Goal: Task Accomplishment & Management: Manage account settings

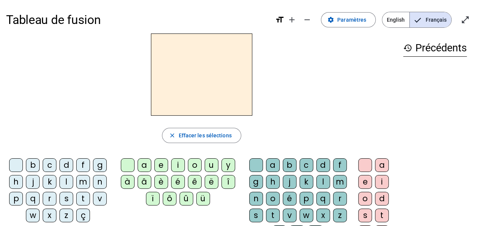
click at [64, 186] on div "l" at bounding box center [66, 182] width 14 height 14
click at [145, 165] on div "a" at bounding box center [145, 166] width 14 height 14
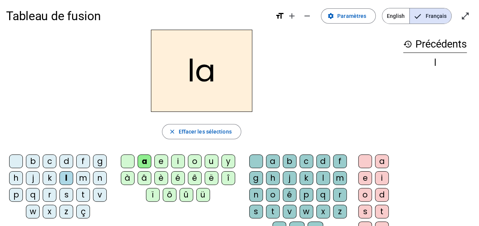
click at [204, 77] on h2 "la" at bounding box center [201, 71] width 101 height 82
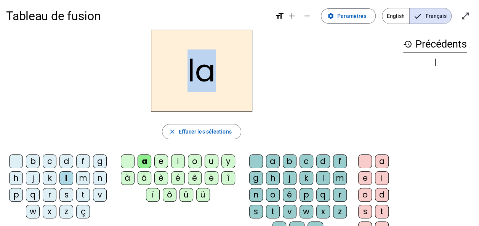
drag, startPoint x: 188, startPoint y: 75, endPoint x: 212, endPoint y: 76, distance: 24.8
click at [212, 76] on h2 "la" at bounding box center [201, 71] width 101 height 82
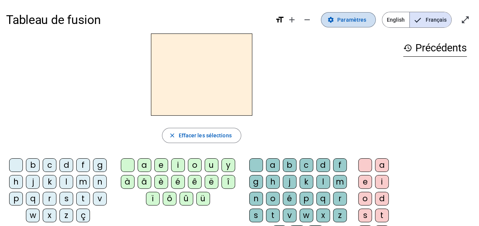
click at [347, 17] on span "Paramètres" at bounding box center [351, 19] width 29 height 9
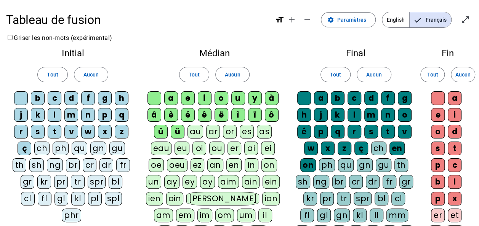
click at [54, 110] on div "l" at bounding box center [55, 115] width 14 height 14
click at [172, 98] on div "a" at bounding box center [171, 98] width 14 height 14
click at [187, 96] on div "e" at bounding box center [188, 98] width 14 height 14
click at [207, 94] on div "i" at bounding box center [205, 98] width 14 height 14
click at [220, 95] on div "o" at bounding box center [222, 98] width 14 height 14
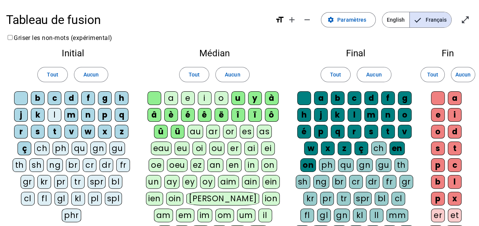
click at [236, 96] on div "u" at bounding box center [238, 98] width 14 height 14
click at [188, 118] on div "é" at bounding box center [188, 115] width 14 height 14
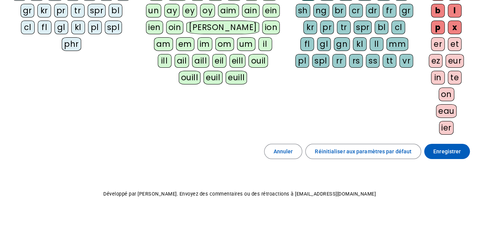
scroll to position [181, 0]
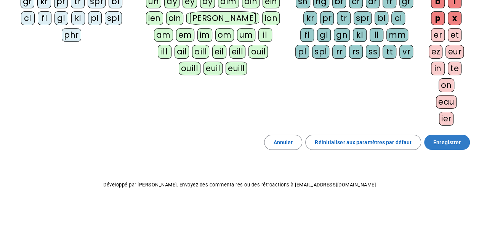
click at [450, 138] on span "Enregistrer" at bounding box center [446, 142] width 27 height 9
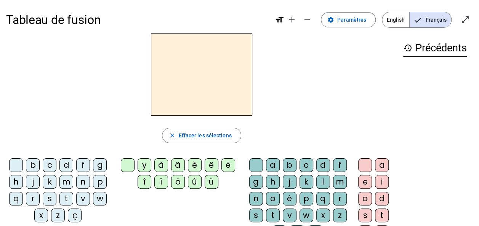
click at [172, 87] on h2 at bounding box center [201, 75] width 101 height 82
click at [278, 71] on div at bounding box center [201, 75] width 391 height 82
drag, startPoint x: 193, startPoint y: 74, endPoint x: 207, endPoint y: 61, distance: 19.7
click at [193, 74] on h2 at bounding box center [201, 75] width 101 height 82
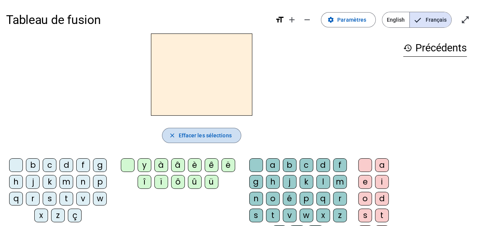
click at [217, 136] on span "Effacer les sélections" at bounding box center [204, 135] width 53 height 9
